Goal: Transaction & Acquisition: Purchase product/service

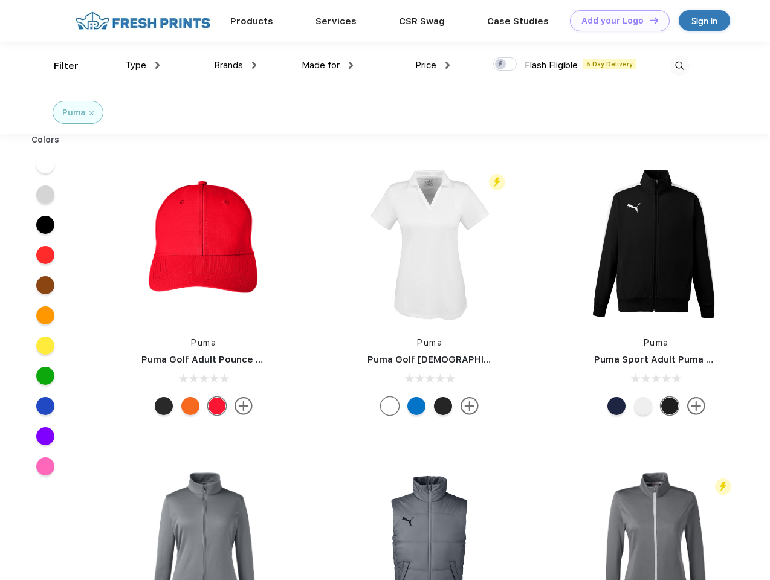
scroll to position [1, 0]
click at [615, 21] on link "Add your Logo Design Tool" at bounding box center [620, 20] width 100 height 21
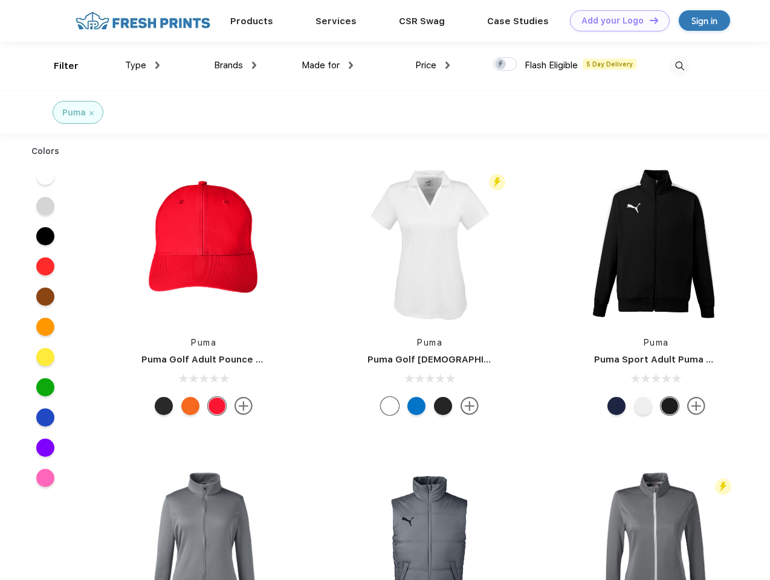
click at [0, 0] on div "Design Tool" at bounding box center [0, 0] width 0 height 0
click at [649, 20] on link "Add your Logo Design Tool" at bounding box center [620, 20] width 100 height 21
click at [58, 66] on div "Filter" at bounding box center [66, 66] width 25 height 14
click at [143, 65] on span "Type" at bounding box center [135, 65] width 21 height 11
click at [235, 65] on span "Brands" at bounding box center [228, 65] width 29 height 11
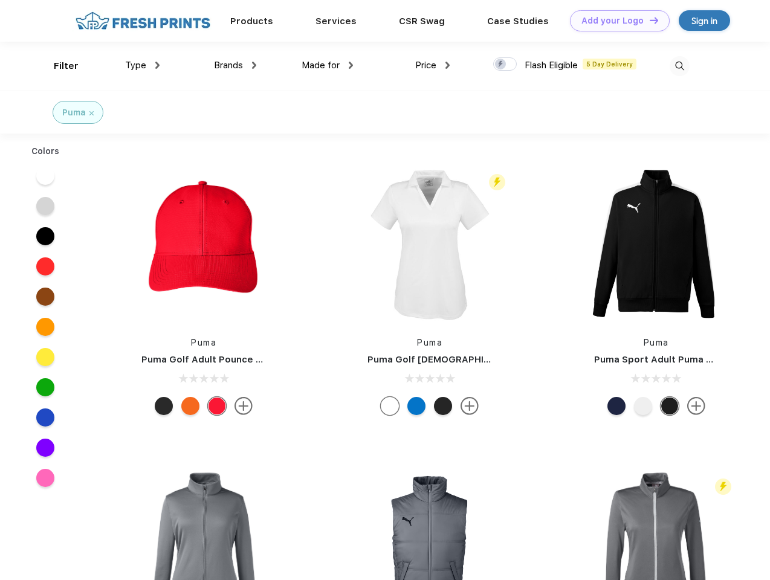
click at [328, 65] on span "Made for" at bounding box center [321, 65] width 38 height 11
click at [433, 65] on span "Price" at bounding box center [425, 65] width 21 height 11
click at [505, 65] on div at bounding box center [505, 63] width 24 height 13
click at [501, 65] on input "checkbox" at bounding box center [497, 61] width 8 height 8
click at [679, 66] on img at bounding box center [680, 66] width 20 height 20
